Goal: Check status: Check status

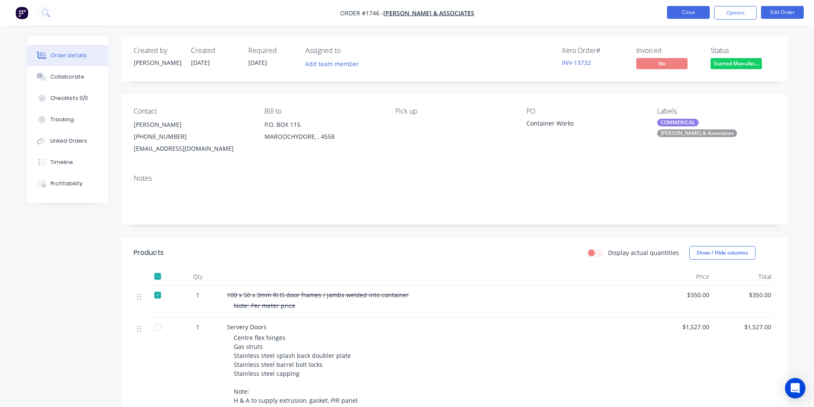
click at [692, 12] on button "Close" at bounding box center [688, 12] width 43 height 13
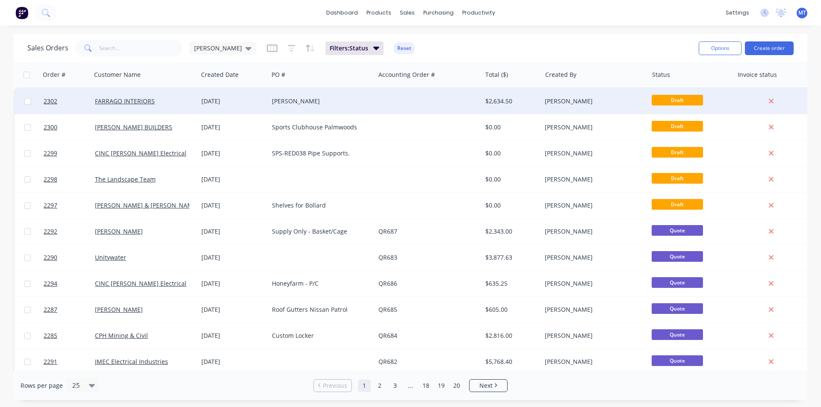
click at [371, 105] on div "[PERSON_NAME]" at bounding box center [322, 101] width 100 height 9
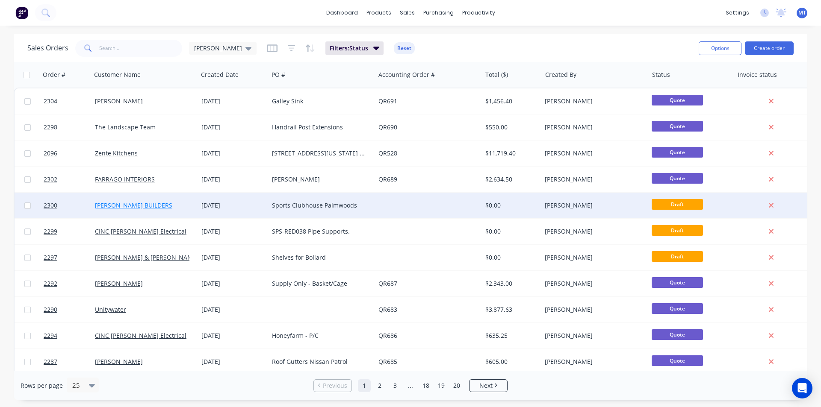
click at [135, 206] on link "HUTCHINSON BUILDERS" at bounding box center [133, 205] width 77 height 8
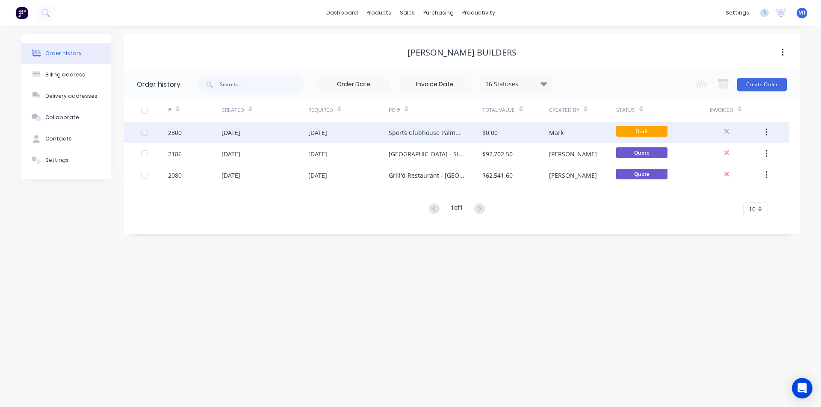
click at [268, 136] on div "[DATE]" at bounding box center [264, 132] width 87 height 21
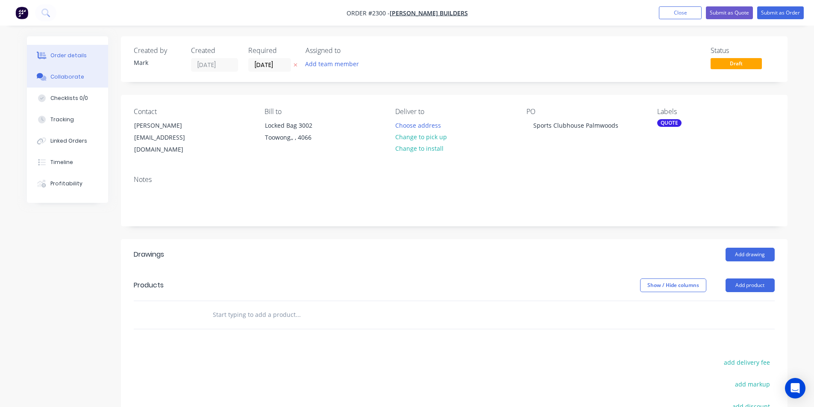
click at [61, 79] on div "Collaborate" at bounding box center [67, 77] width 34 height 8
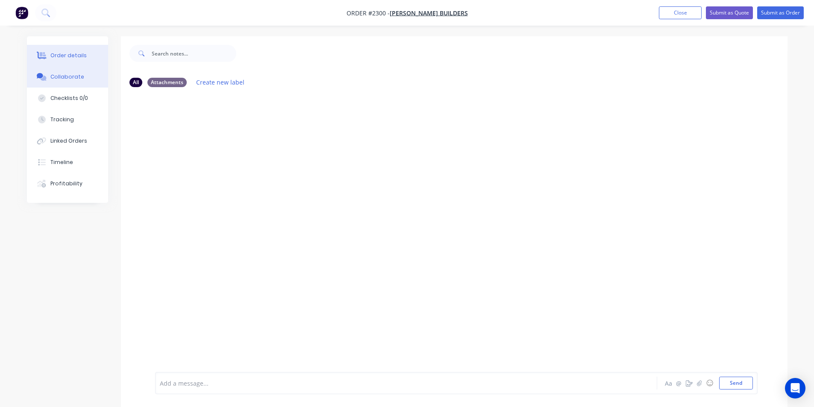
click at [66, 55] on div "Order details" at bounding box center [68, 56] width 36 height 8
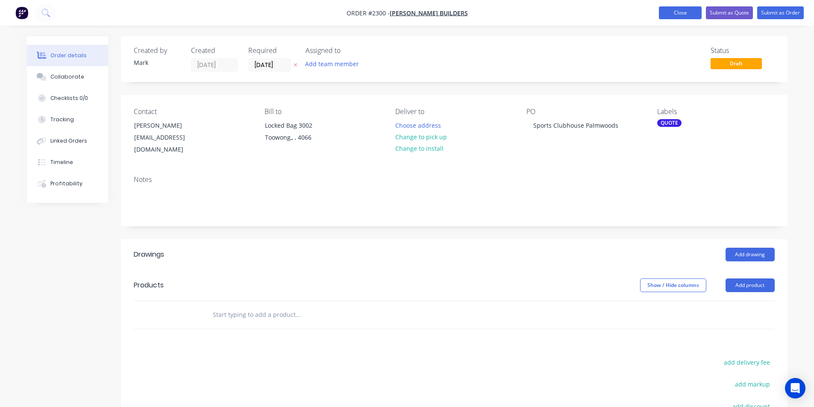
click at [684, 11] on button "Close" at bounding box center [680, 12] width 43 height 13
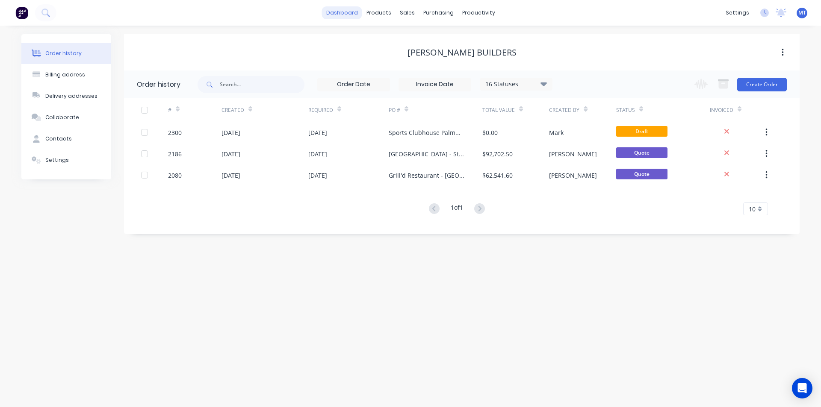
click at [345, 13] on link "dashboard" at bounding box center [342, 12] width 40 height 13
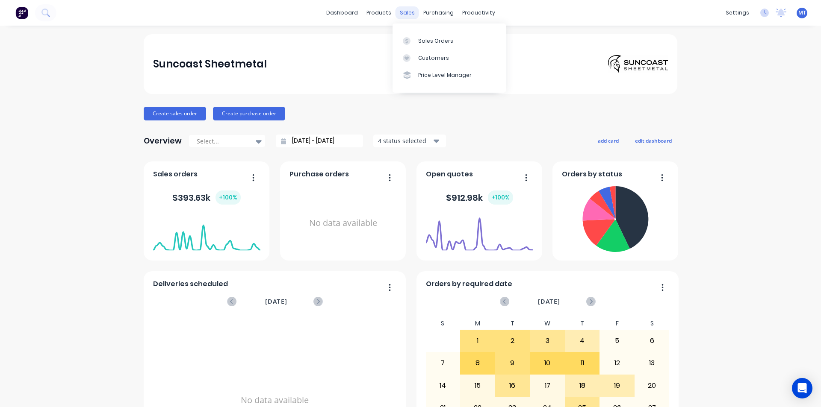
click at [406, 15] on div "sales" at bounding box center [407, 12] width 24 height 13
click at [427, 41] on div "Sales Orders" at bounding box center [435, 41] width 35 height 8
